Goal: Obtain resource: Download file/media

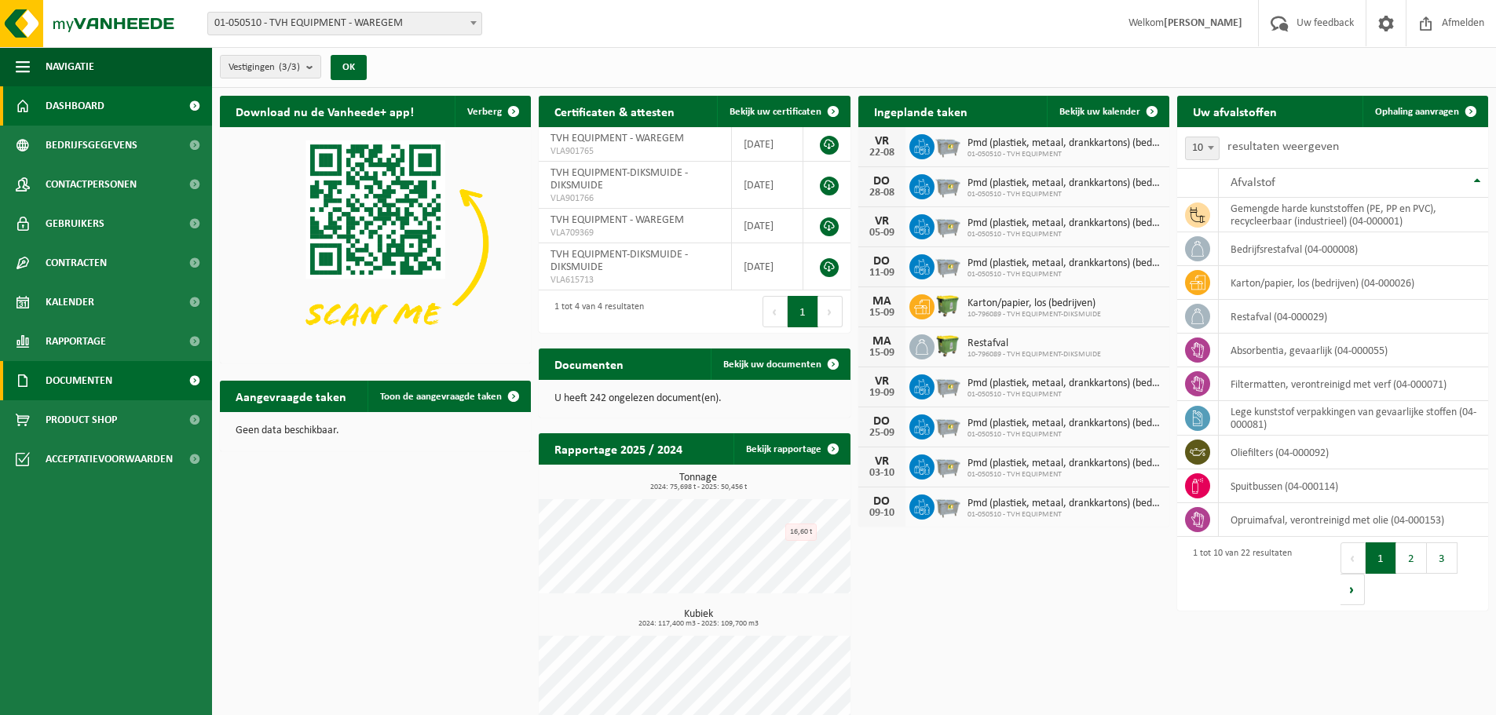
click at [94, 376] on span "Documenten" at bounding box center [79, 380] width 67 height 39
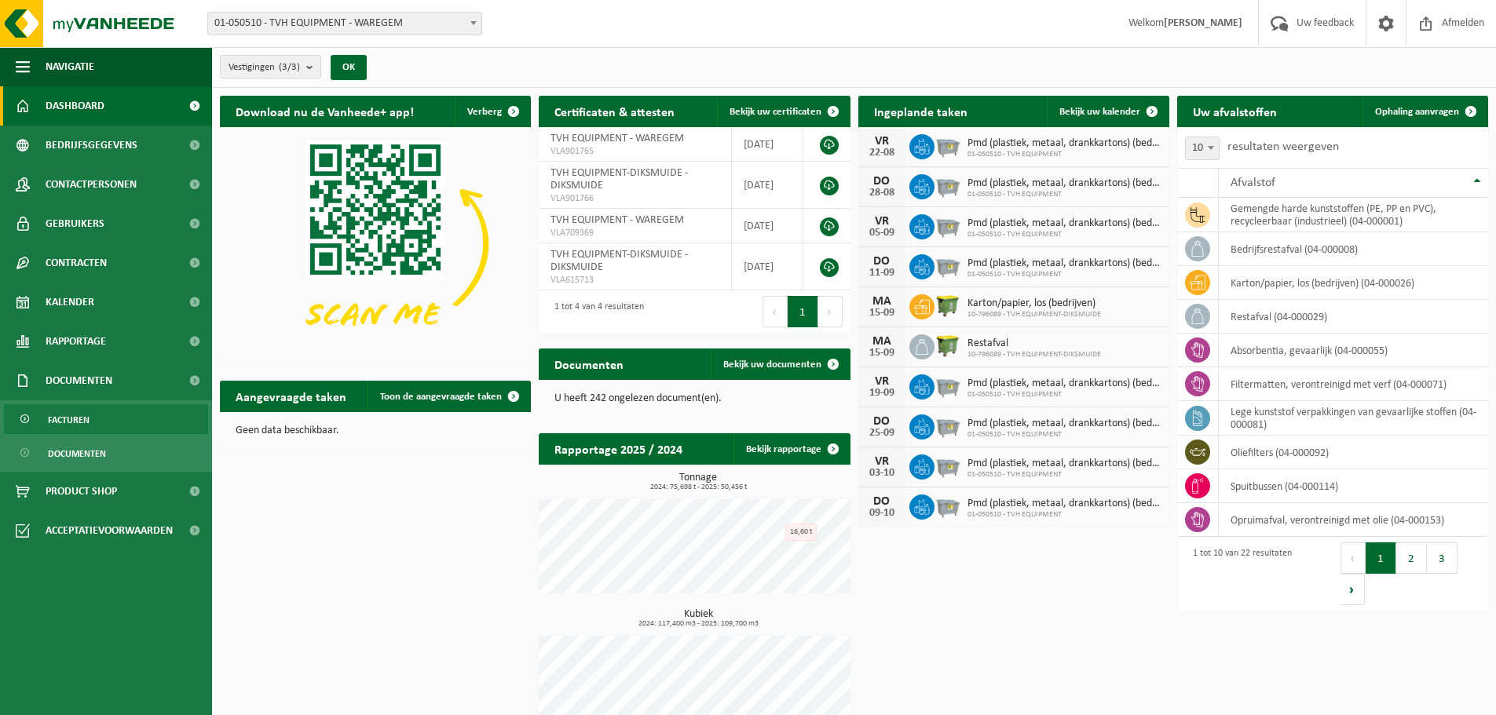
click at [91, 424] on link "Facturen" at bounding box center [106, 419] width 204 height 30
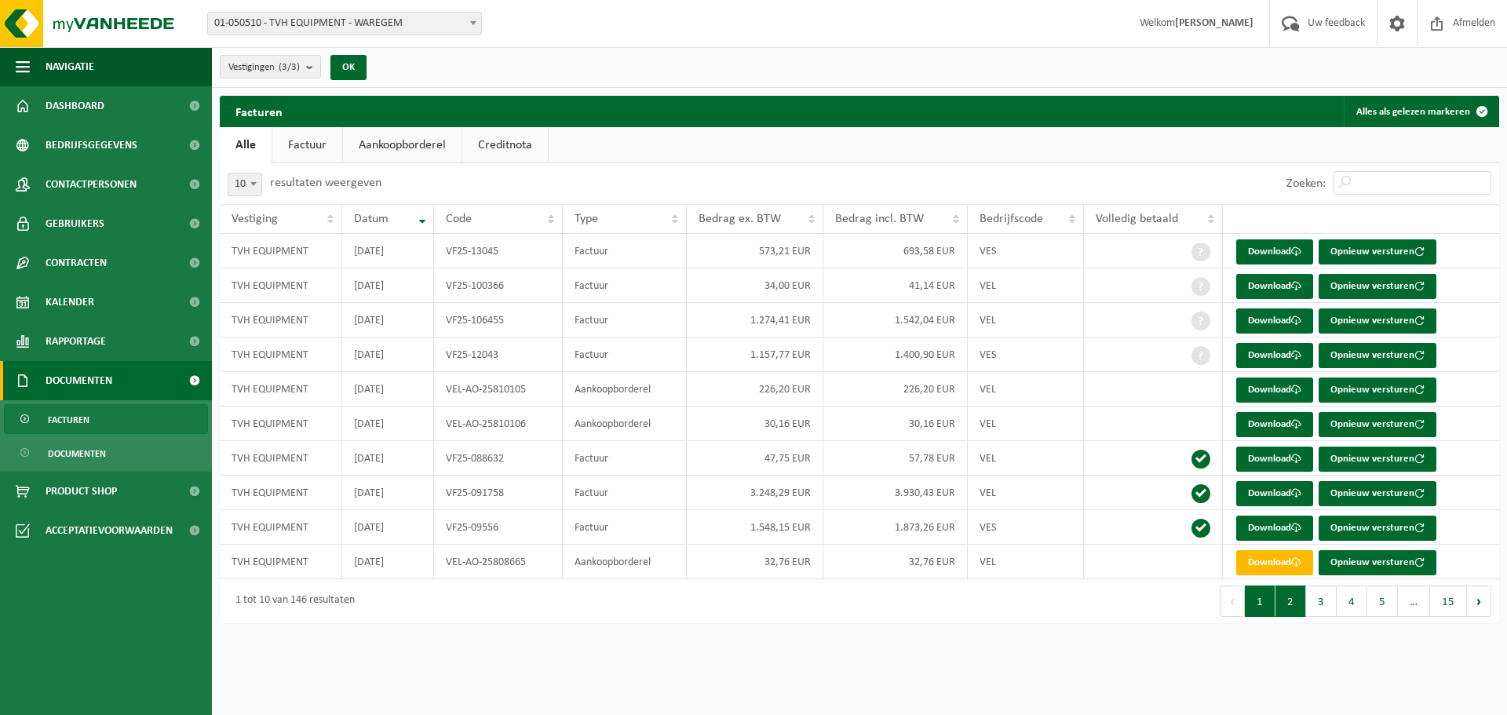
click at [1295, 607] on button "2" at bounding box center [1291, 601] width 31 height 31
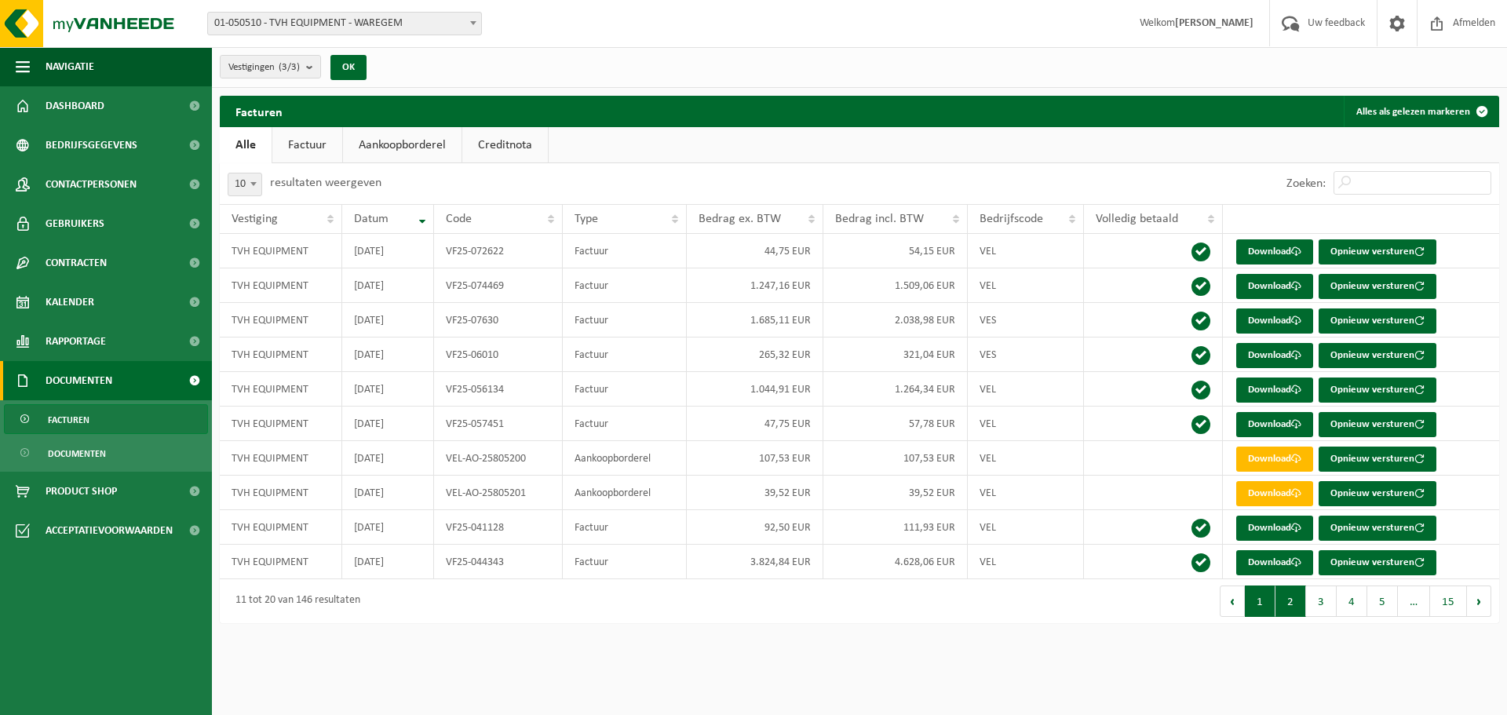
click at [1268, 603] on button "1" at bounding box center [1260, 601] width 31 height 31
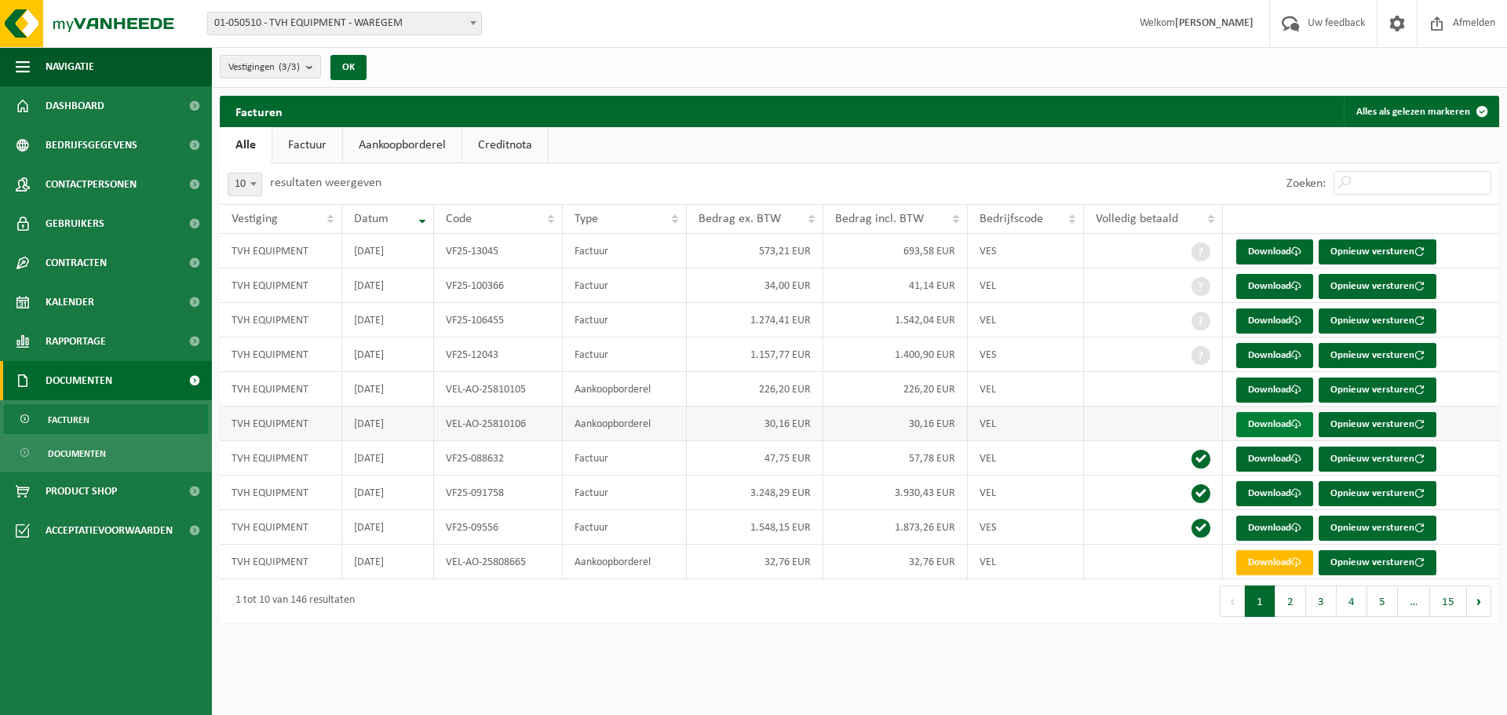
click at [1266, 418] on link "Download" at bounding box center [1275, 424] width 77 height 25
click at [1367, 390] on button "Opnieuw versturen" at bounding box center [1378, 390] width 118 height 25
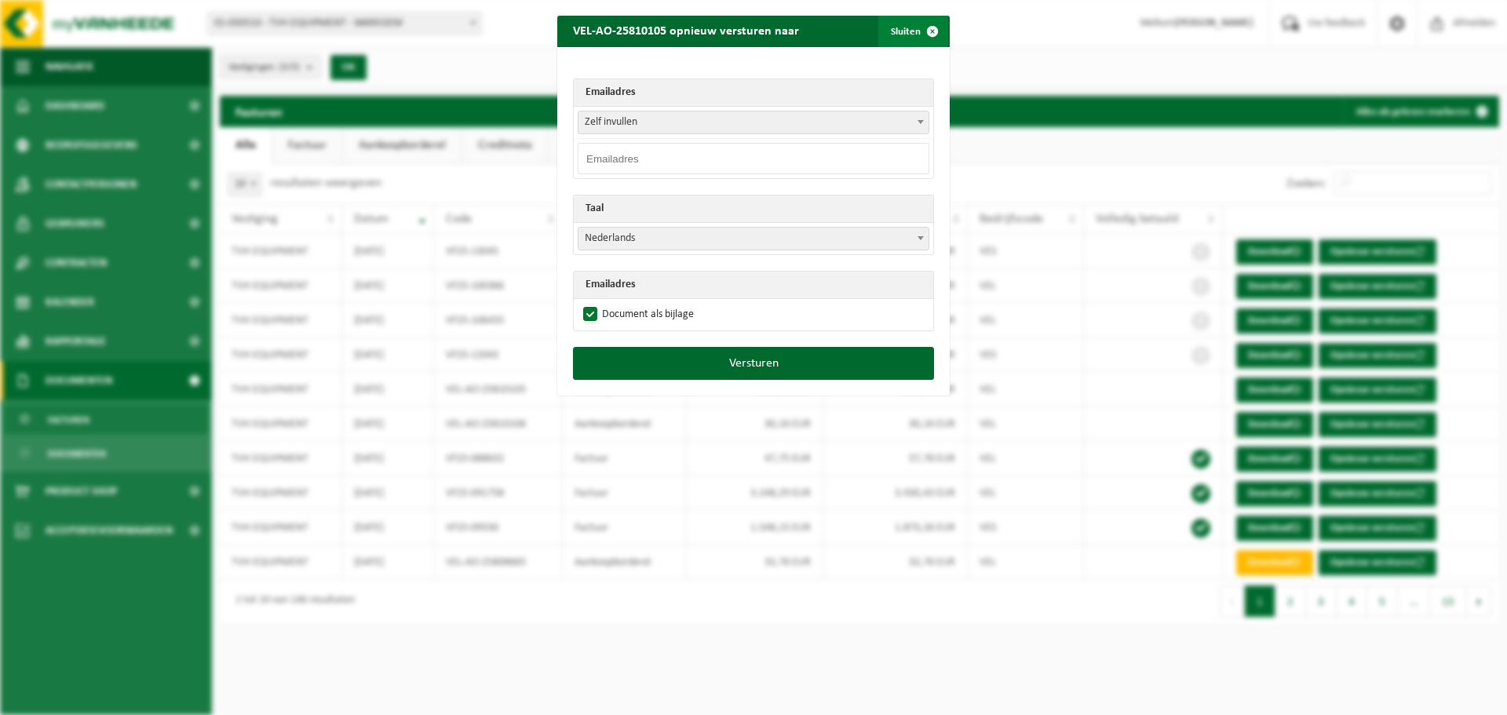
click at [902, 29] on button "Sluiten" at bounding box center [914, 31] width 70 height 31
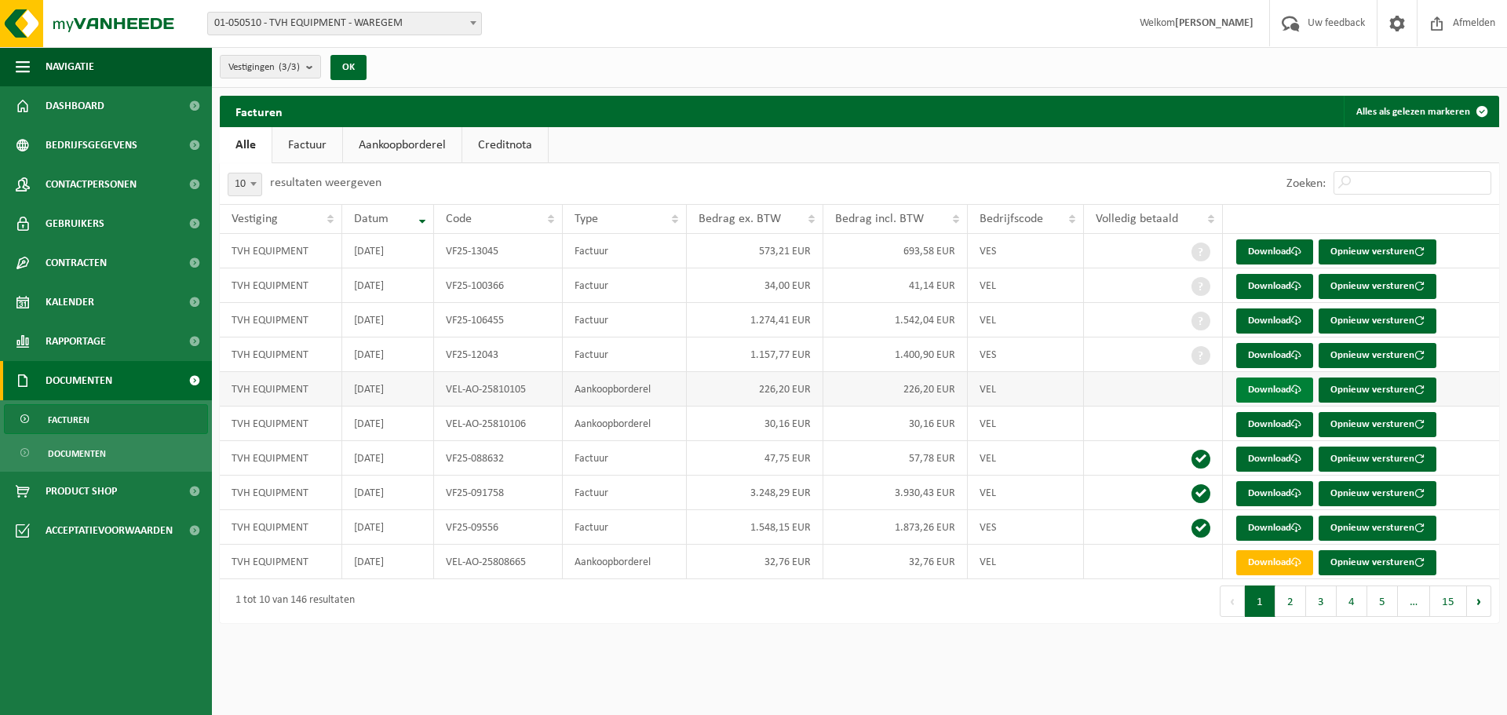
click at [1274, 388] on link "Download" at bounding box center [1275, 390] width 77 height 25
click at [60, 103] on span "Dashboard" at bounding box center [75, 105] width 59 height 39
